Goal: Check status

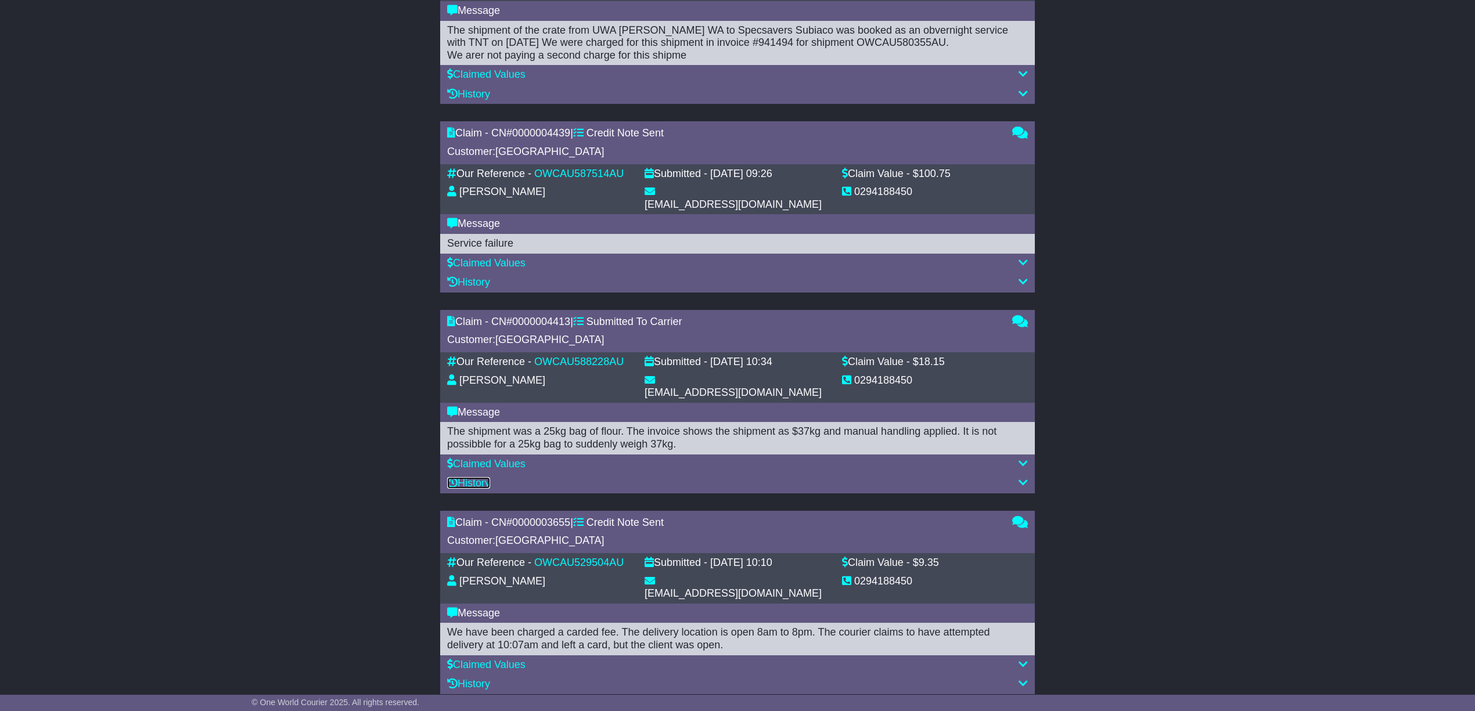
click at [481, 477] on link "History" at bounding box center [468, 483] width 43 height 12
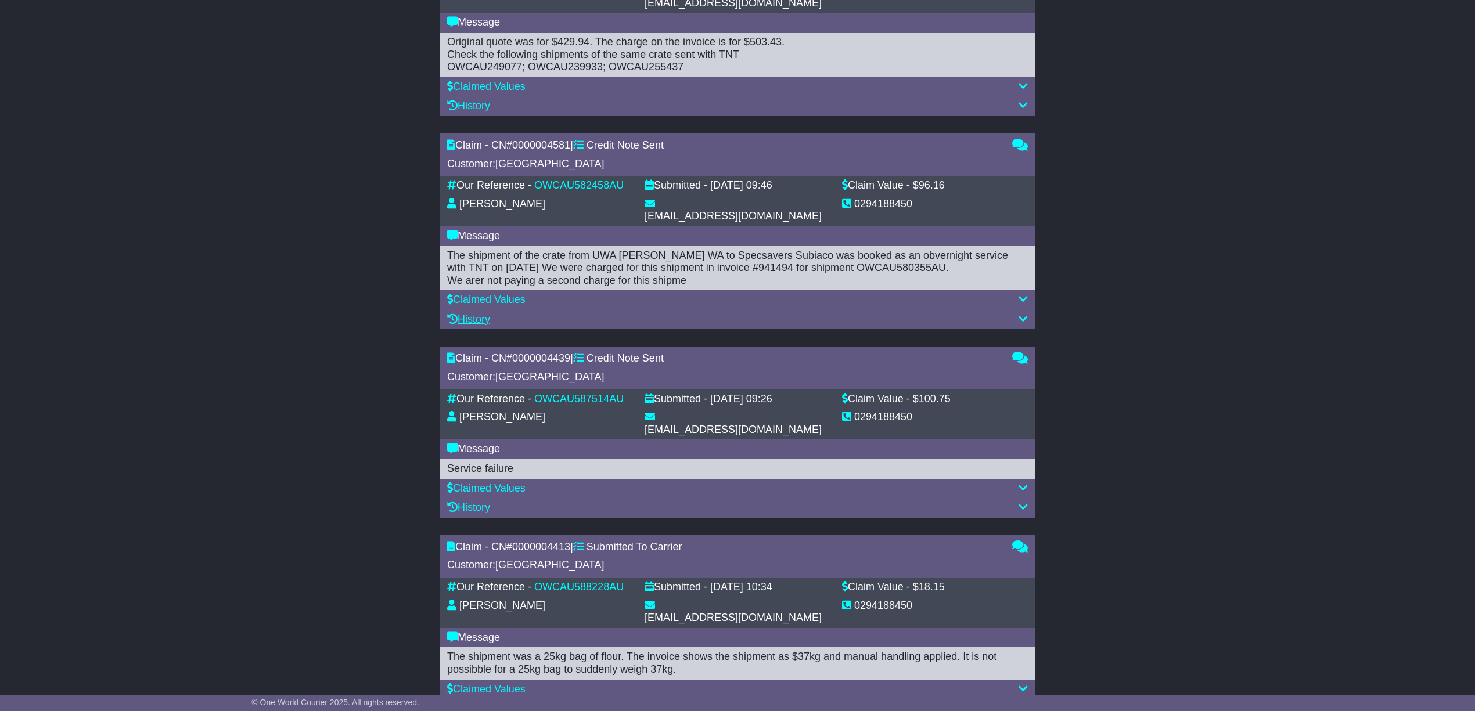
scroll to position [737, 0]
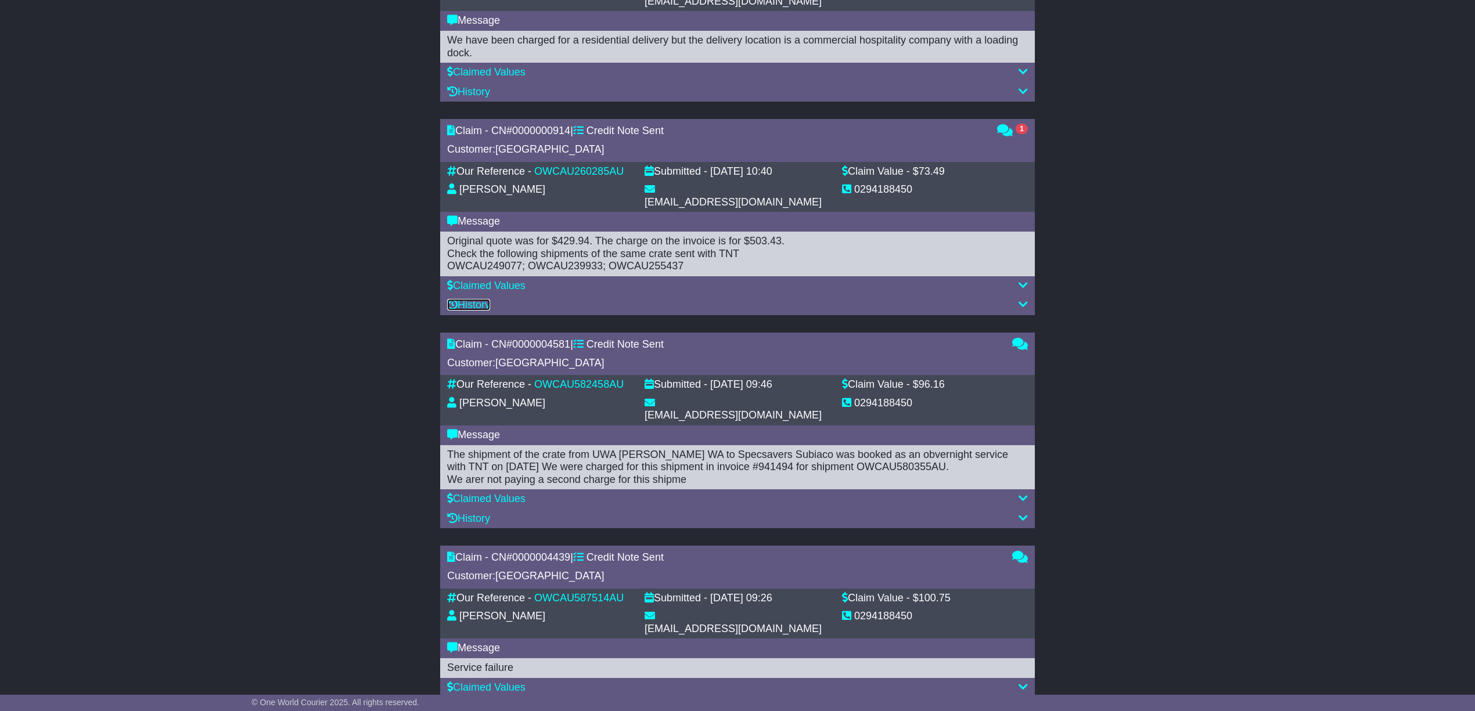
click at [477, 299] on link "History" at bounding box center [468, 305] width 43 height 12
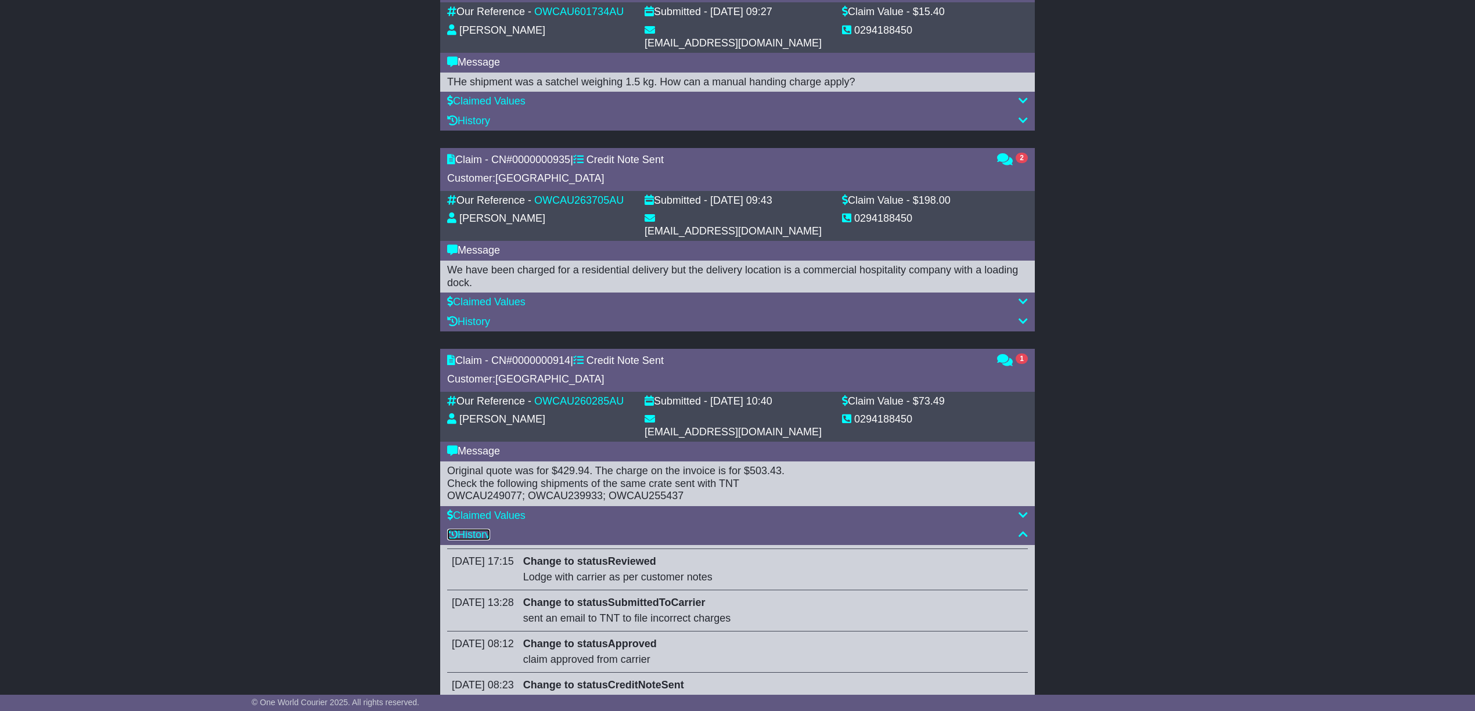
scroll to position [504, 0]
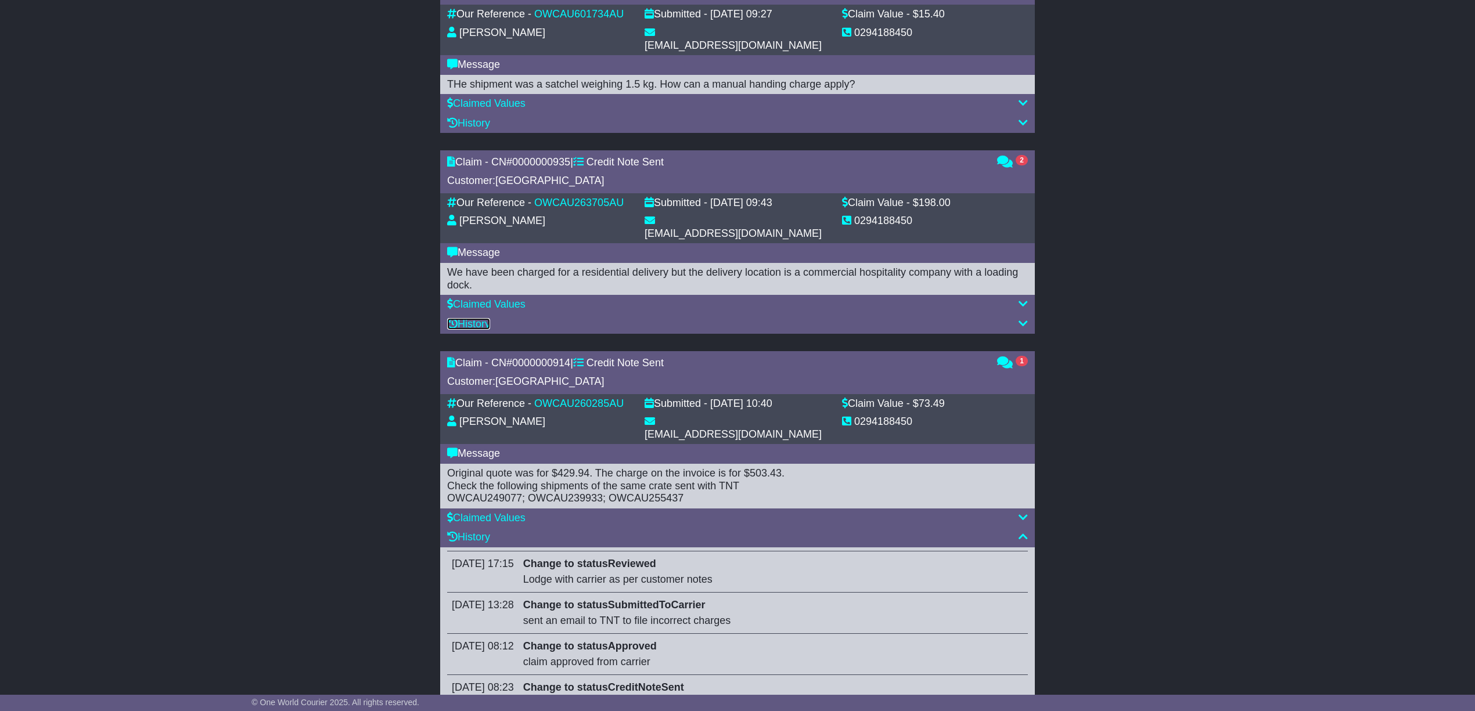
click at [474, 318] on link "History" at bounding box center [468, 324] width 43 height 12
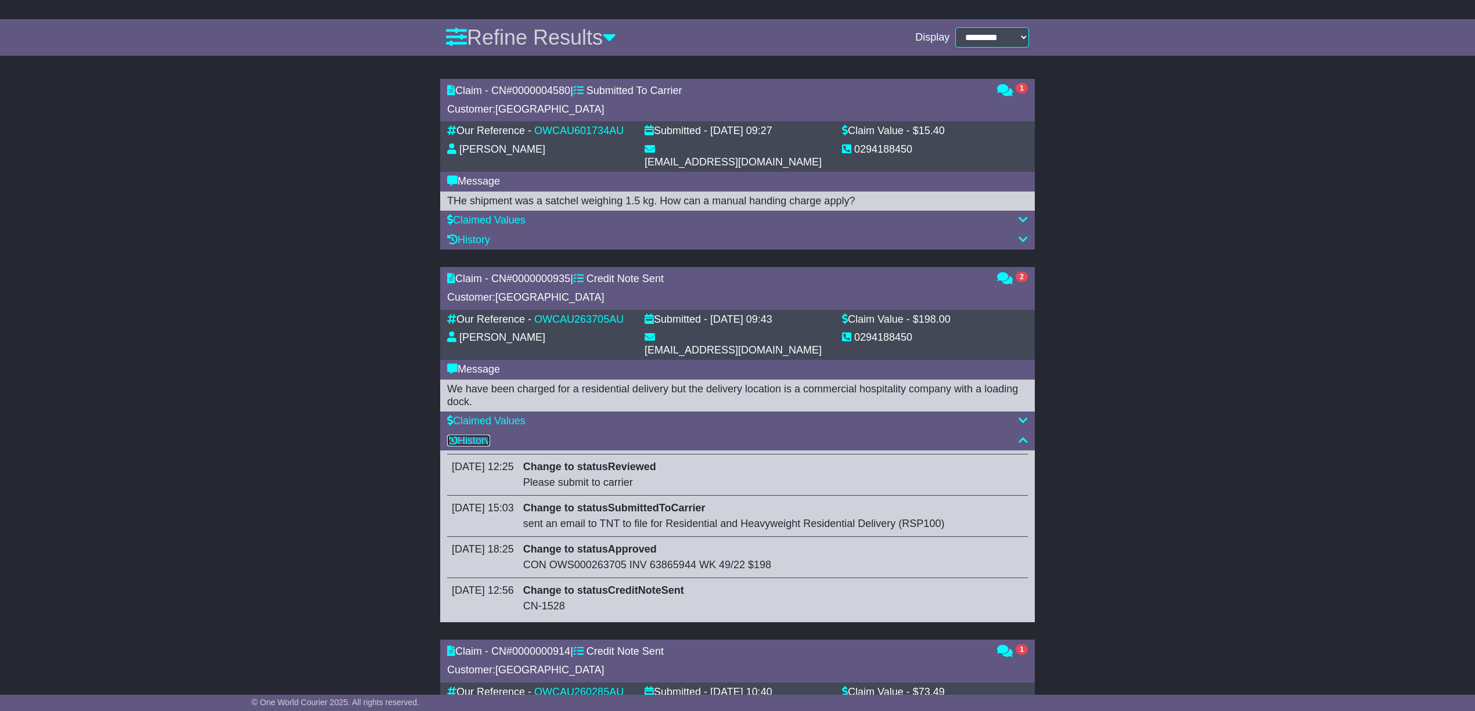
scroll to position [349, 0]
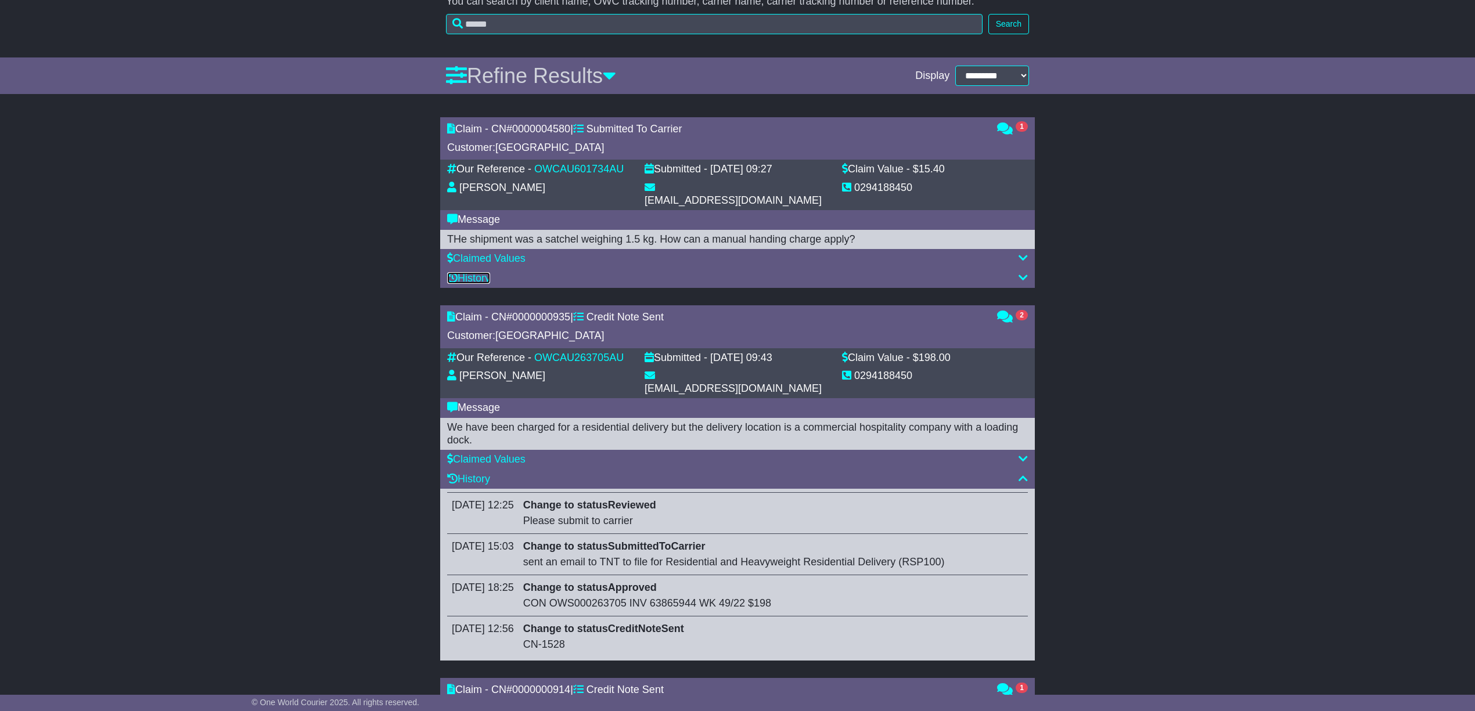
click at [475, 272] on link "History" at bounding box center [468, 278] width 43 height 12
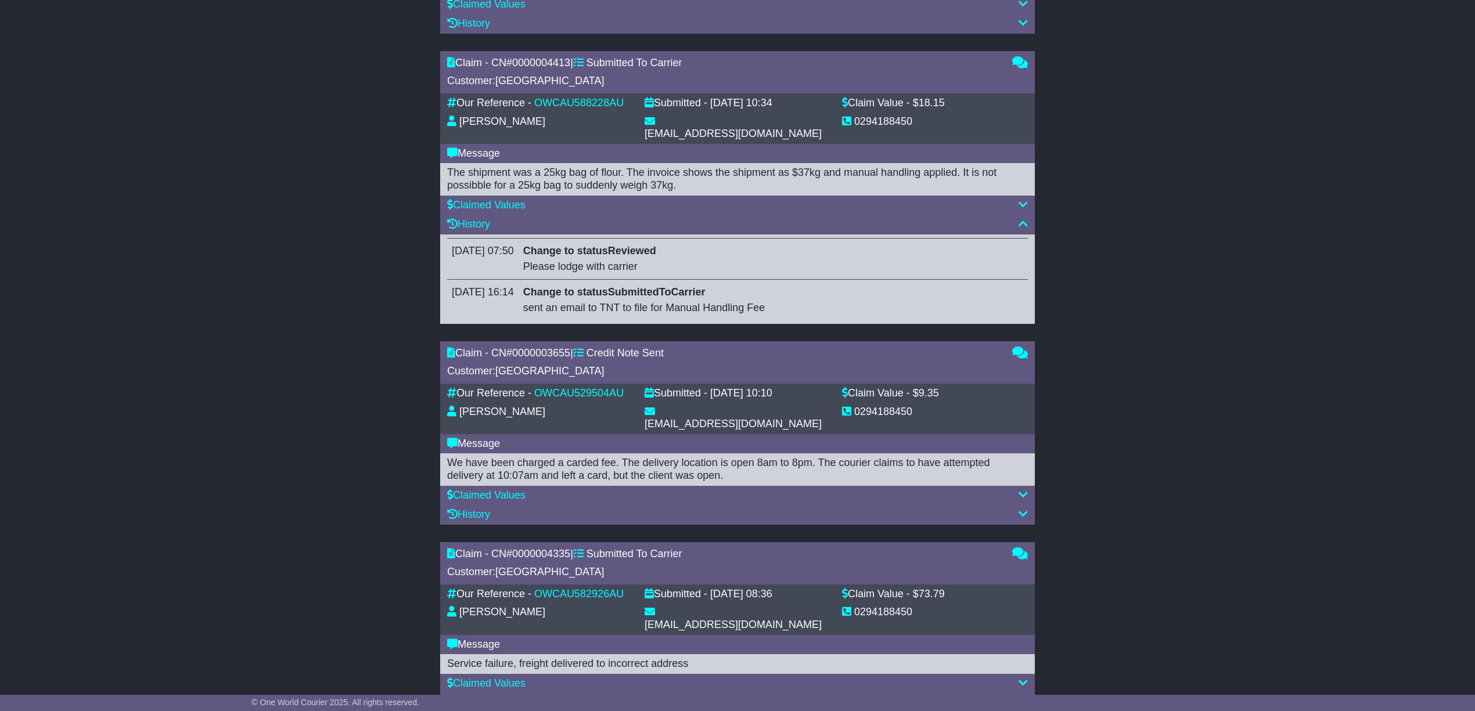
scroll to position [1884, 0]
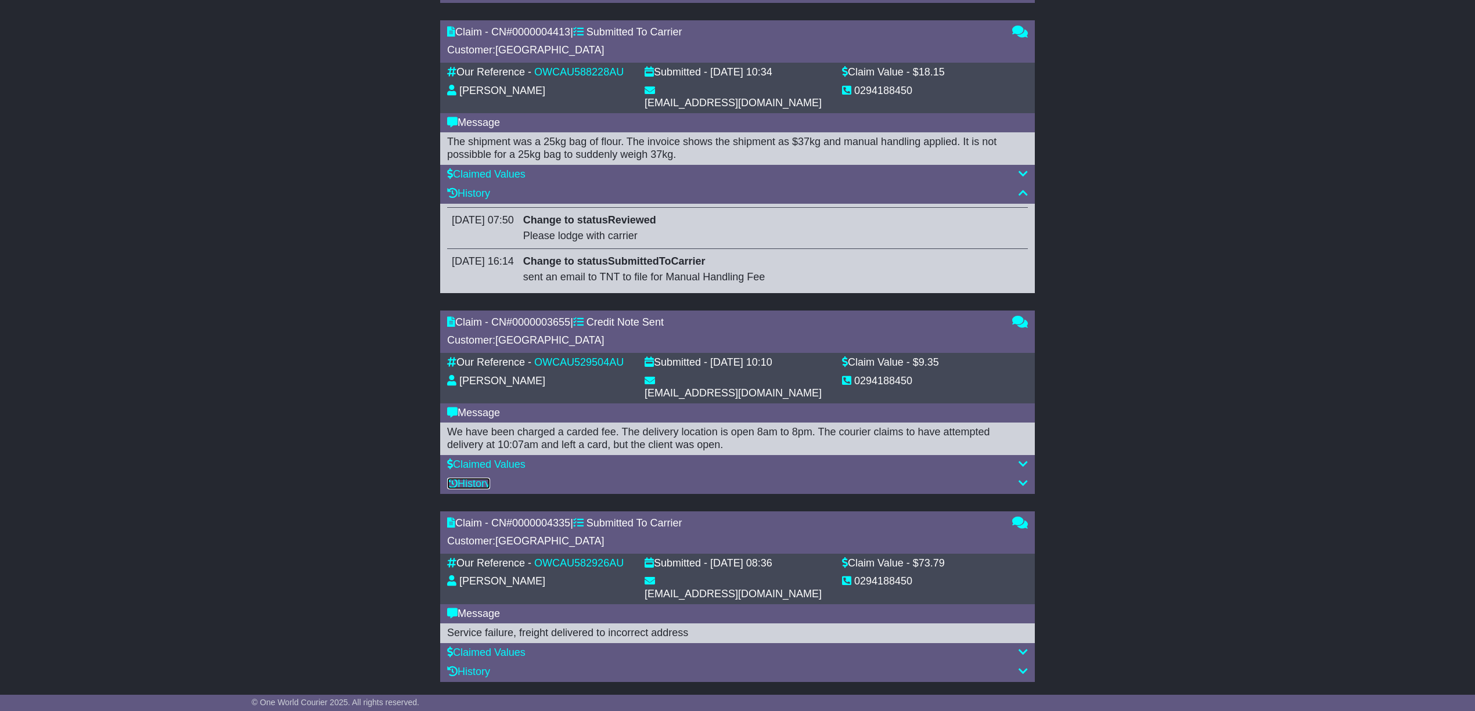
click at [484, 478] on link "History" at bounding box center [468, 484] width 43 height 12
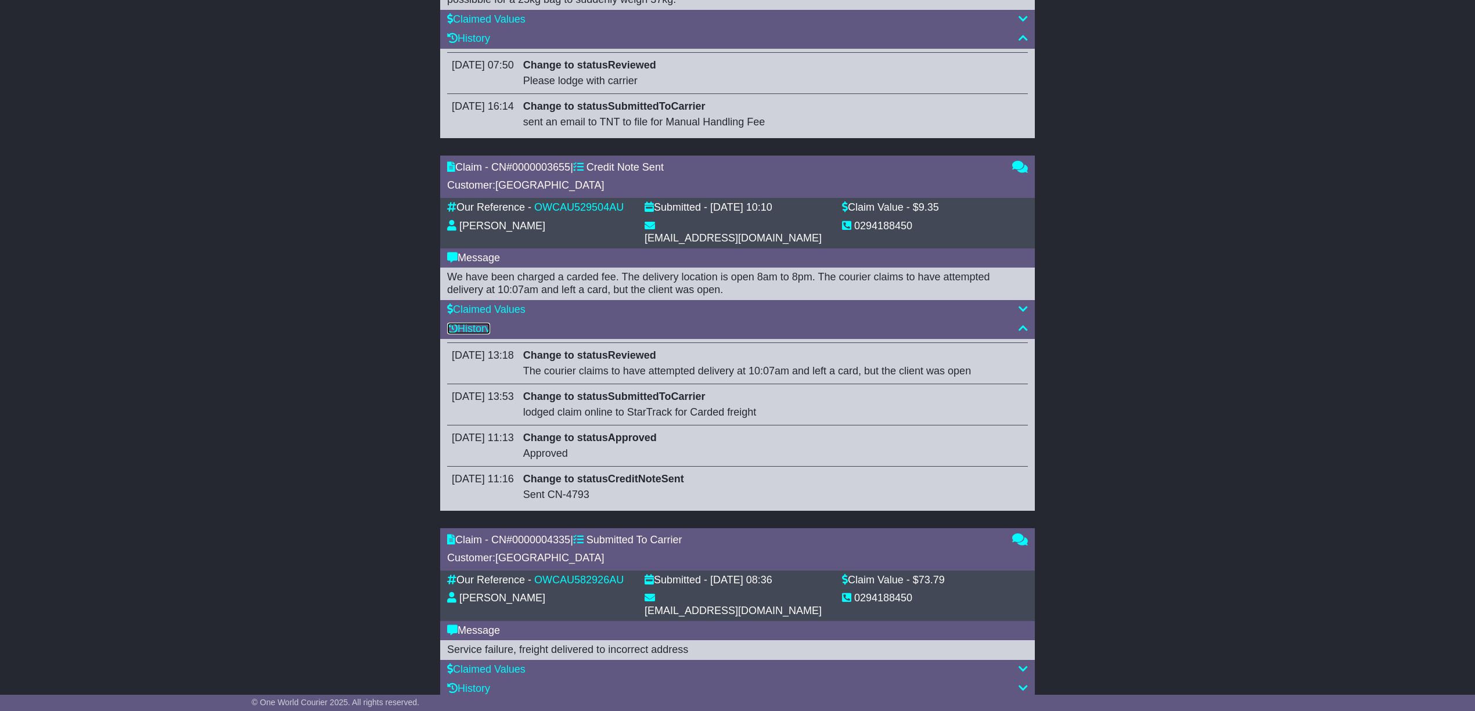
scroll to position [2056, 0]
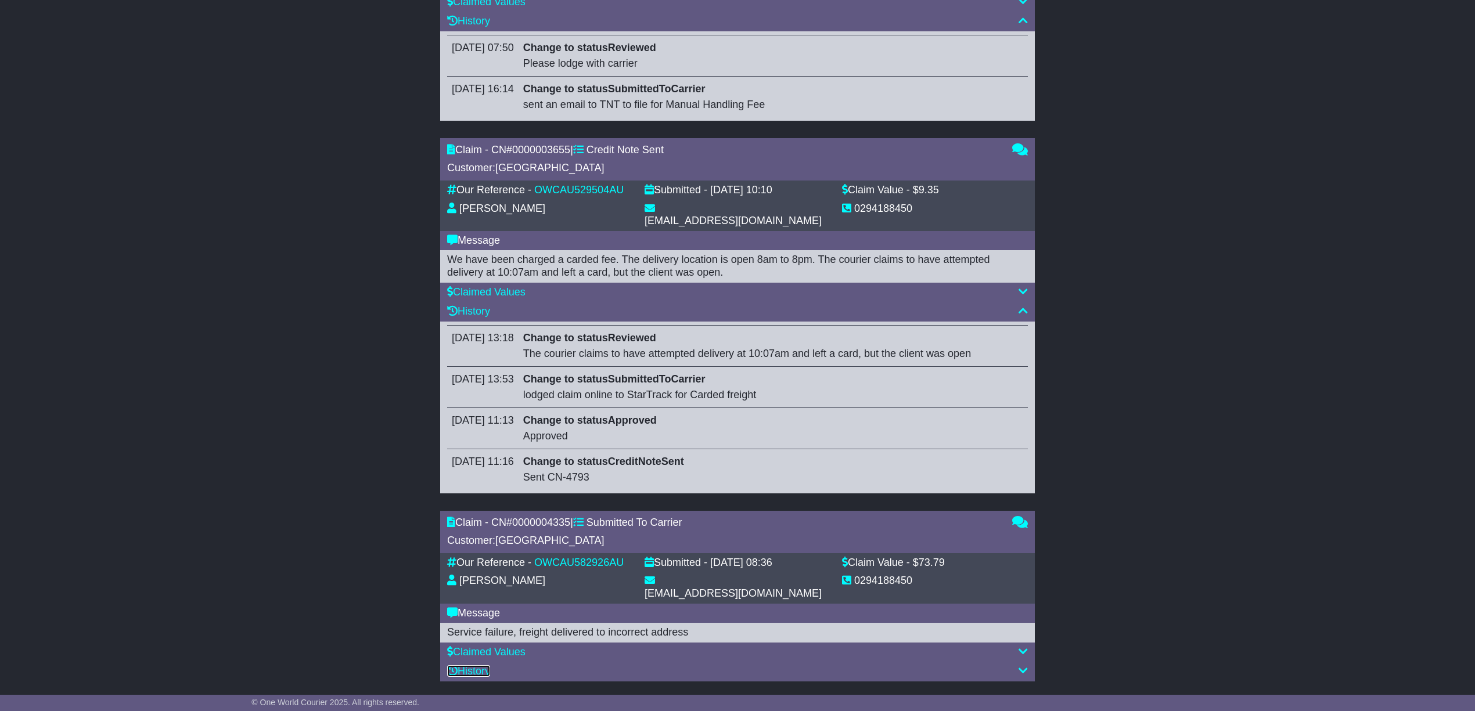
click at [477, 665] on link "History" at bounding box center [468, 671] width 43 height 12
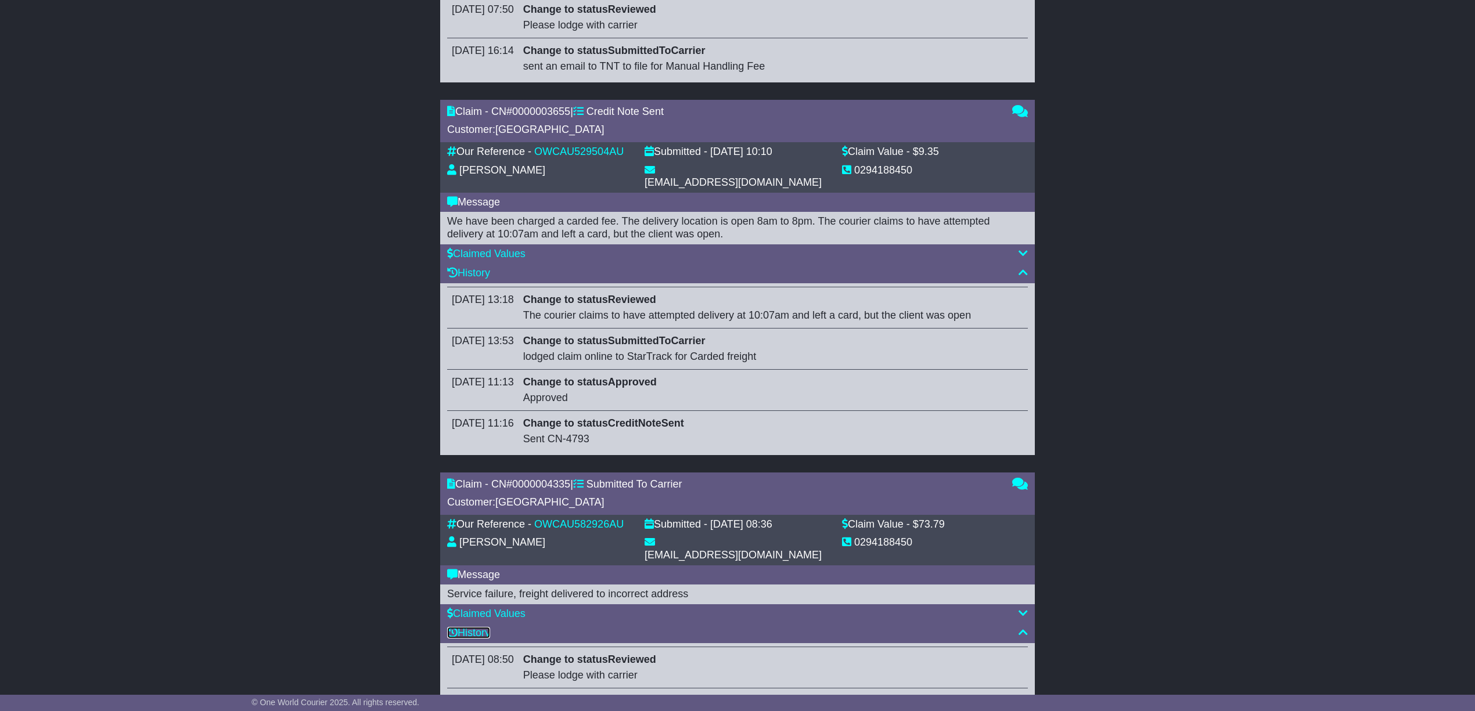
scroll to position [2162, 0]
